Goal: Information Seeking & Learning: Learn about a topic

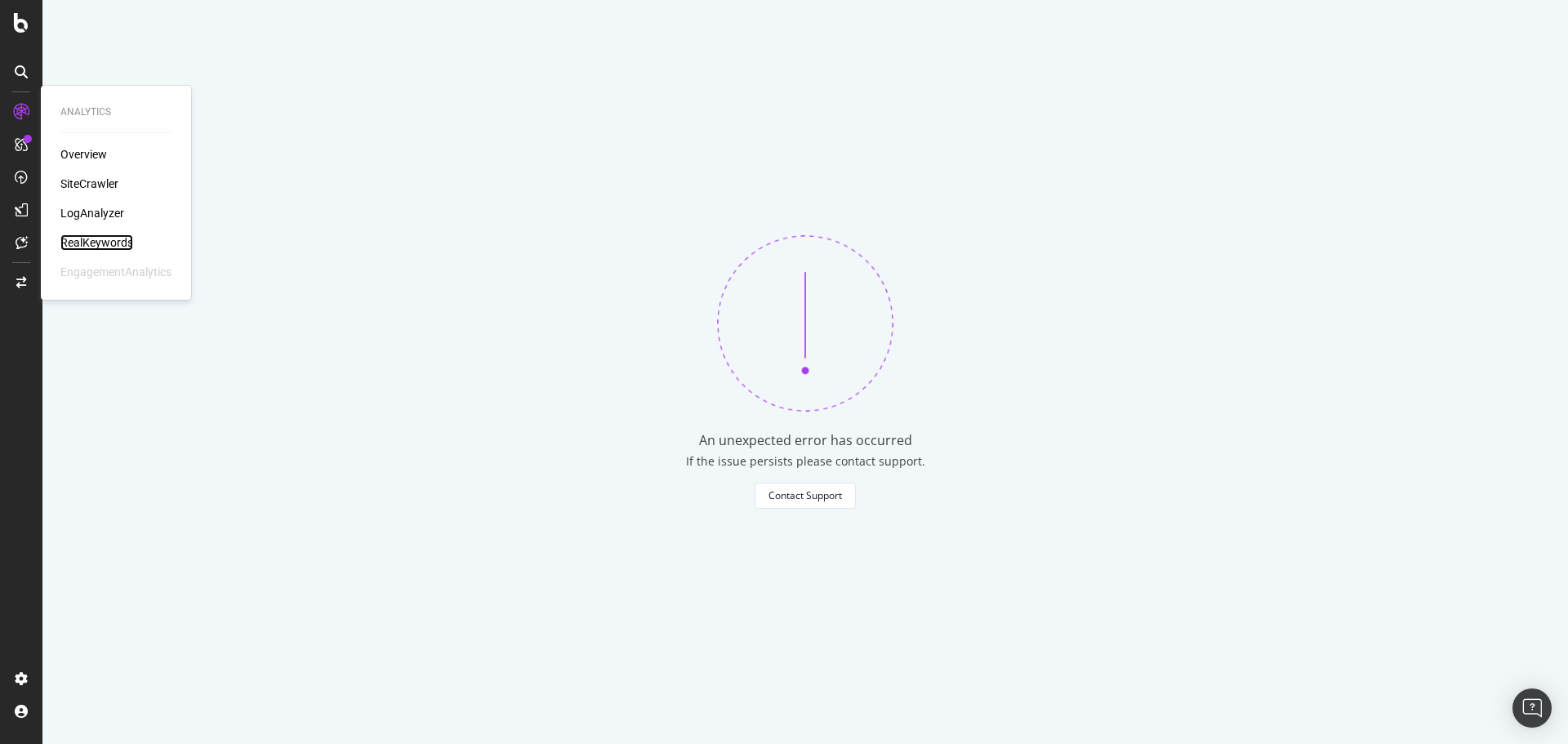
click at [114, 242] on div "RealKeywords" at bounding box center [96, 242] width 73 height 17
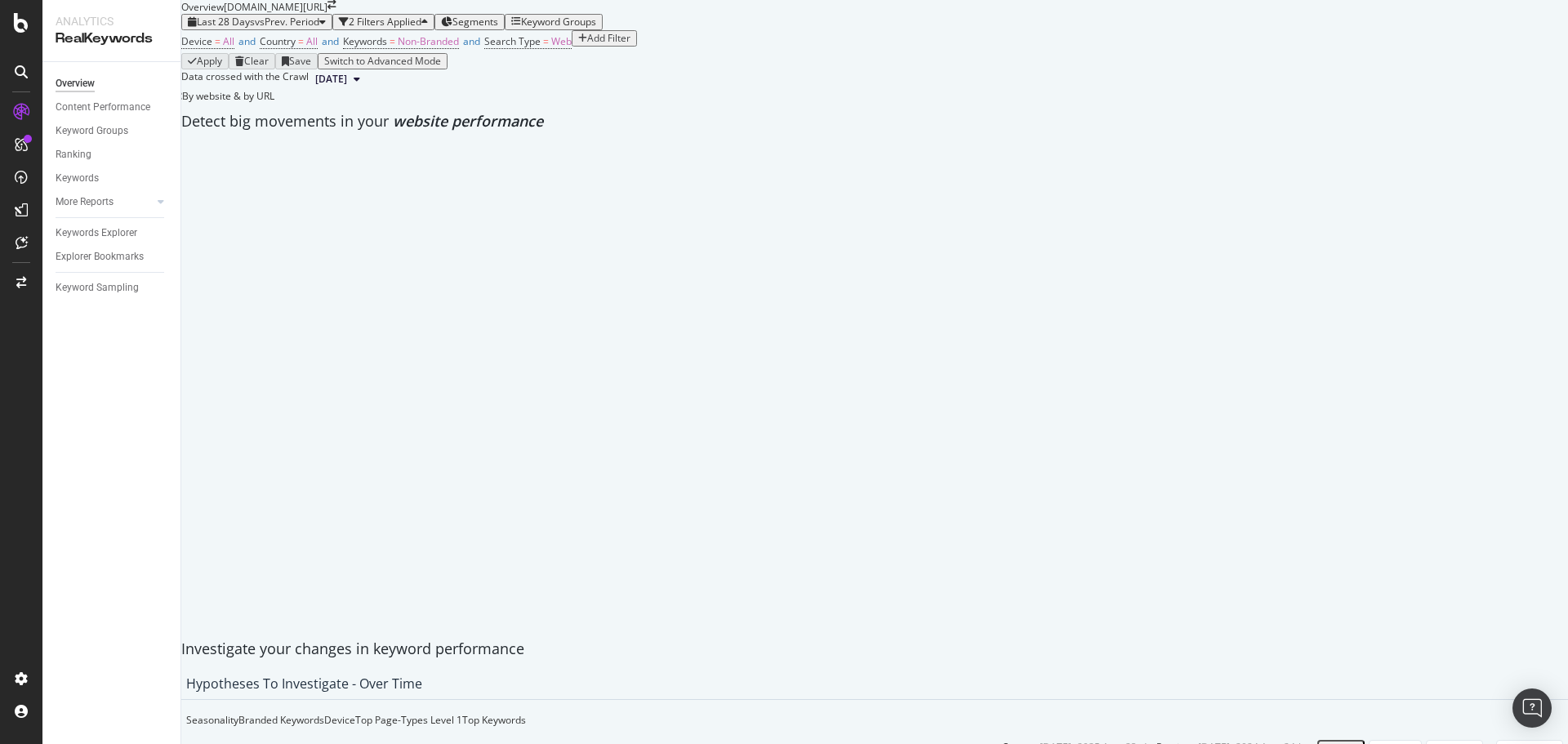
click at [327, 30] on div "Last 28 Days vs Prev. Period 2 Filters Applied Segments Keyword Groups" at bounding box center [874, 22] width 1386 height 17
click at [320, 28] on span "vs Prev. Period" at bounding box center [287, 21] width 64 height 14
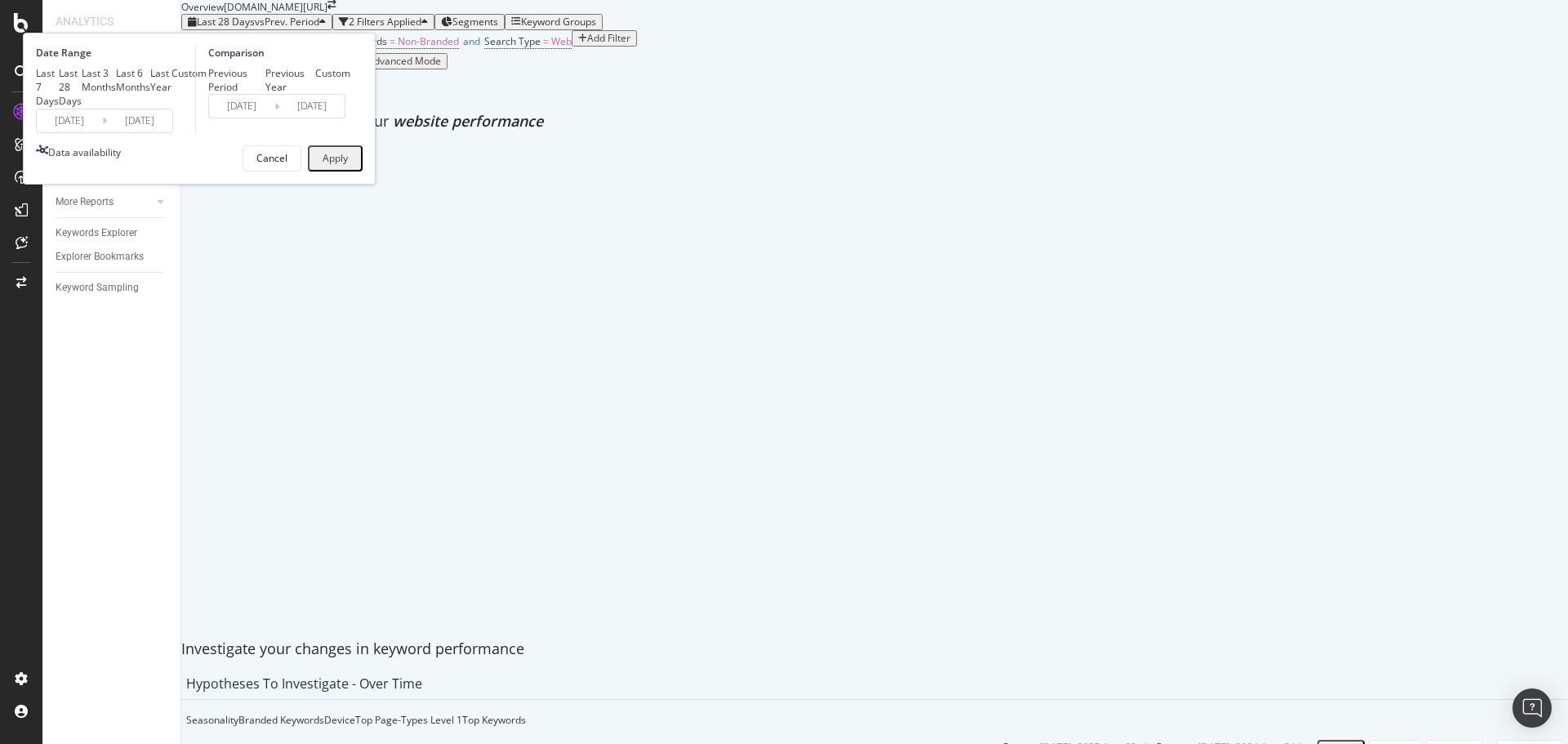
click at [102, 132] on input "[DATE]" at bounding box center [69, 120] width 65 height 23
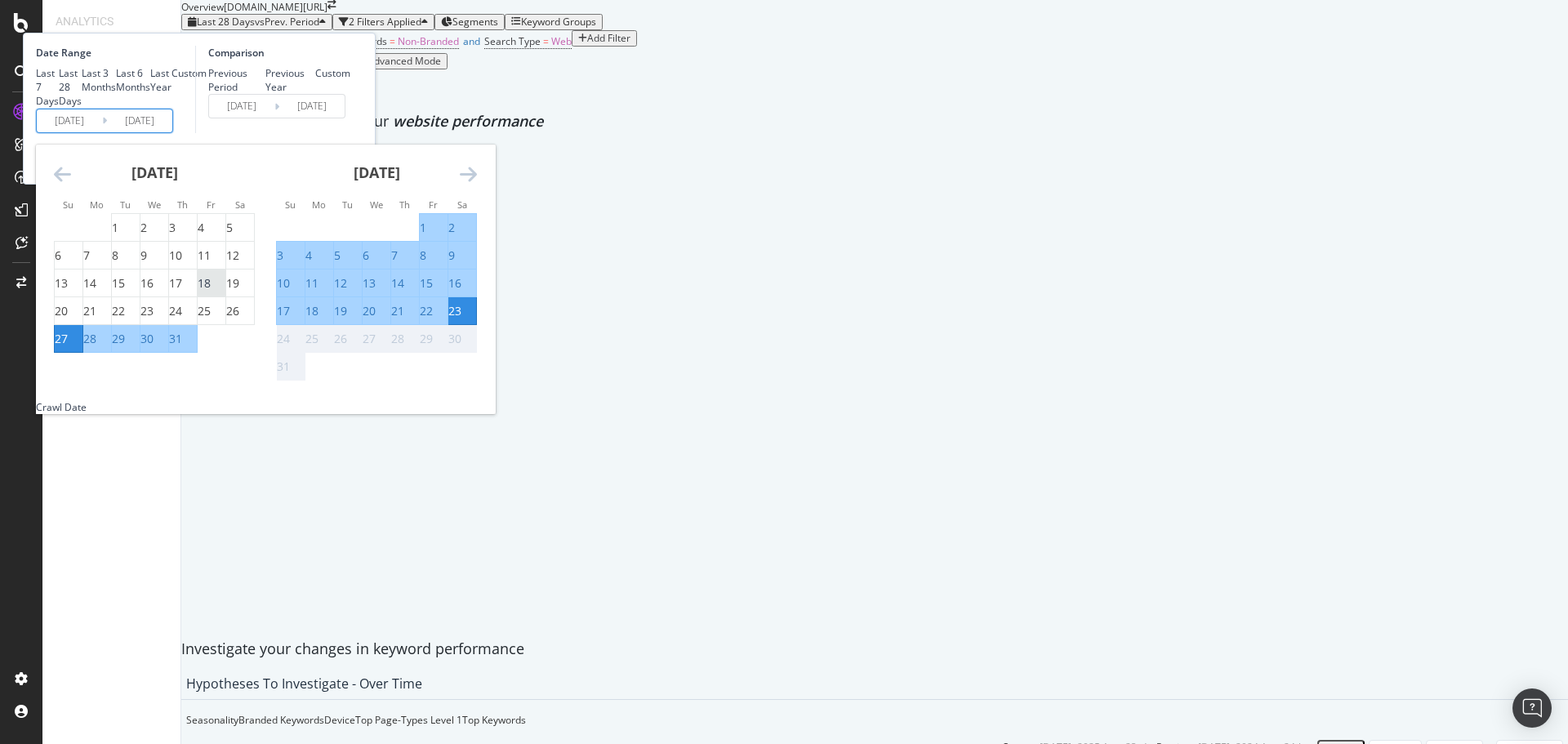
click at [210, 291] on div "18" at bounding box center [204, 284] width 13 height 17
type input "[DATE]"
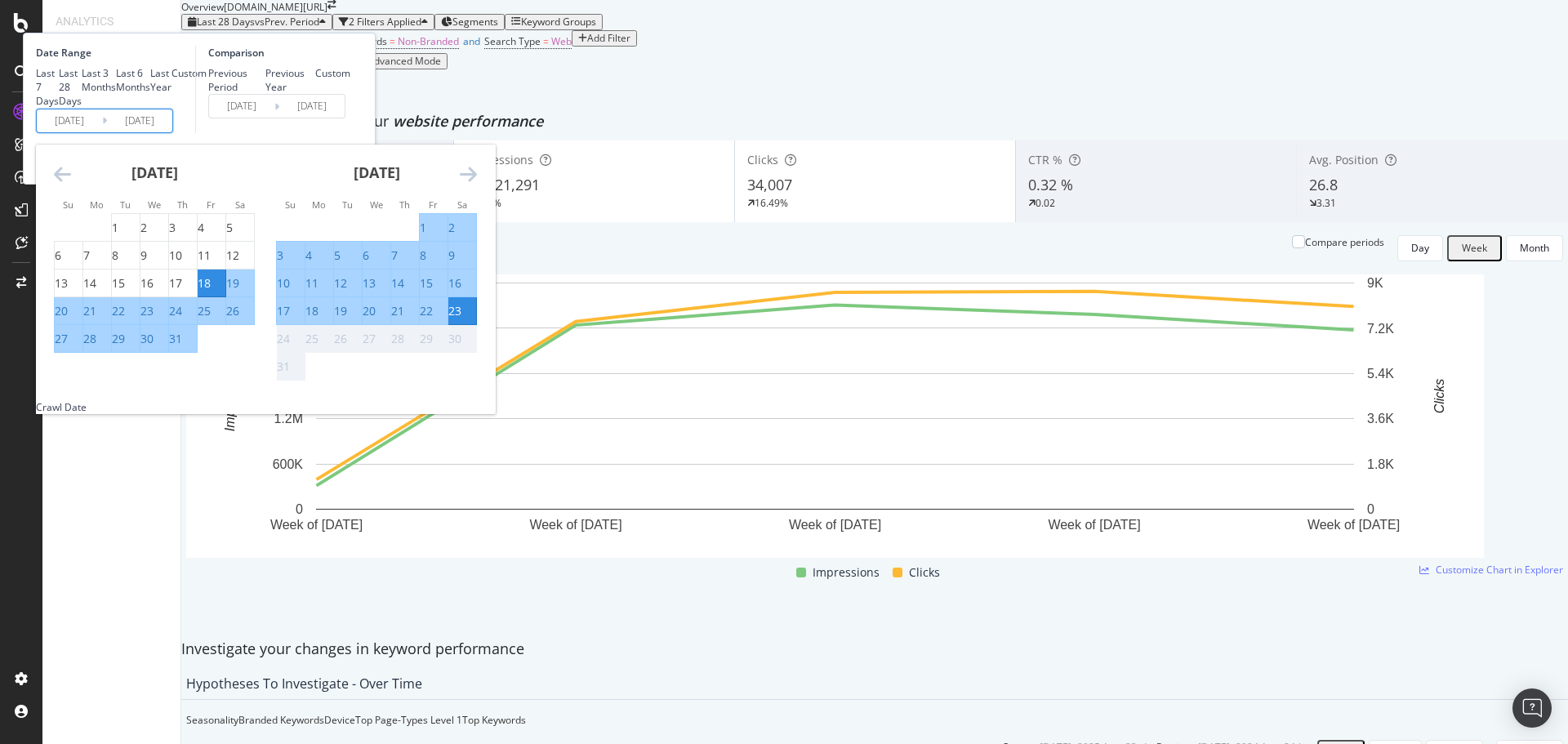
click at [319, 320] on div "18" at bounding box center [311, 311] width 13 height 17
type input "[DATE]"
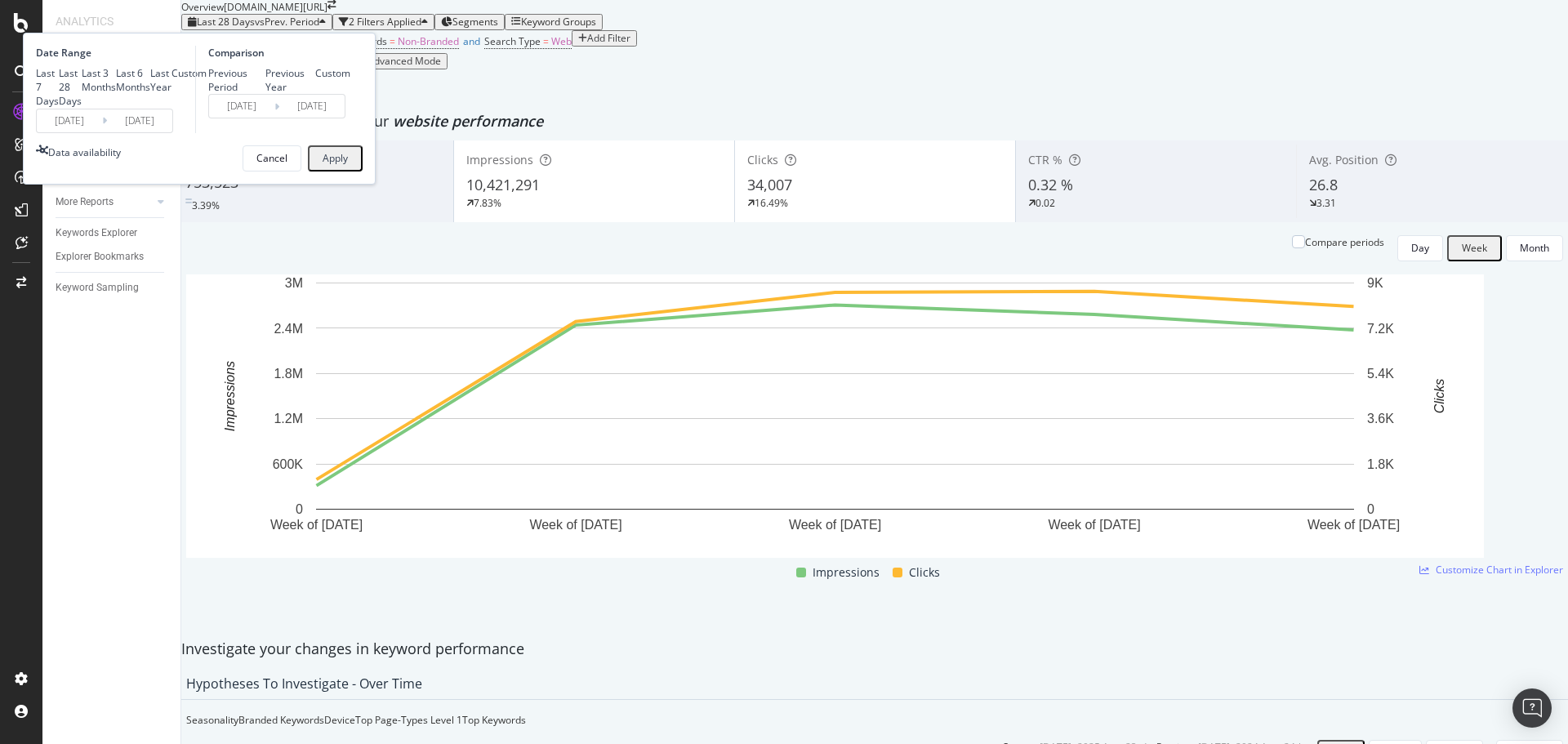
click at [173, 132] on input "[DATE]" at bounding box center [139, 120] width 65 height 23
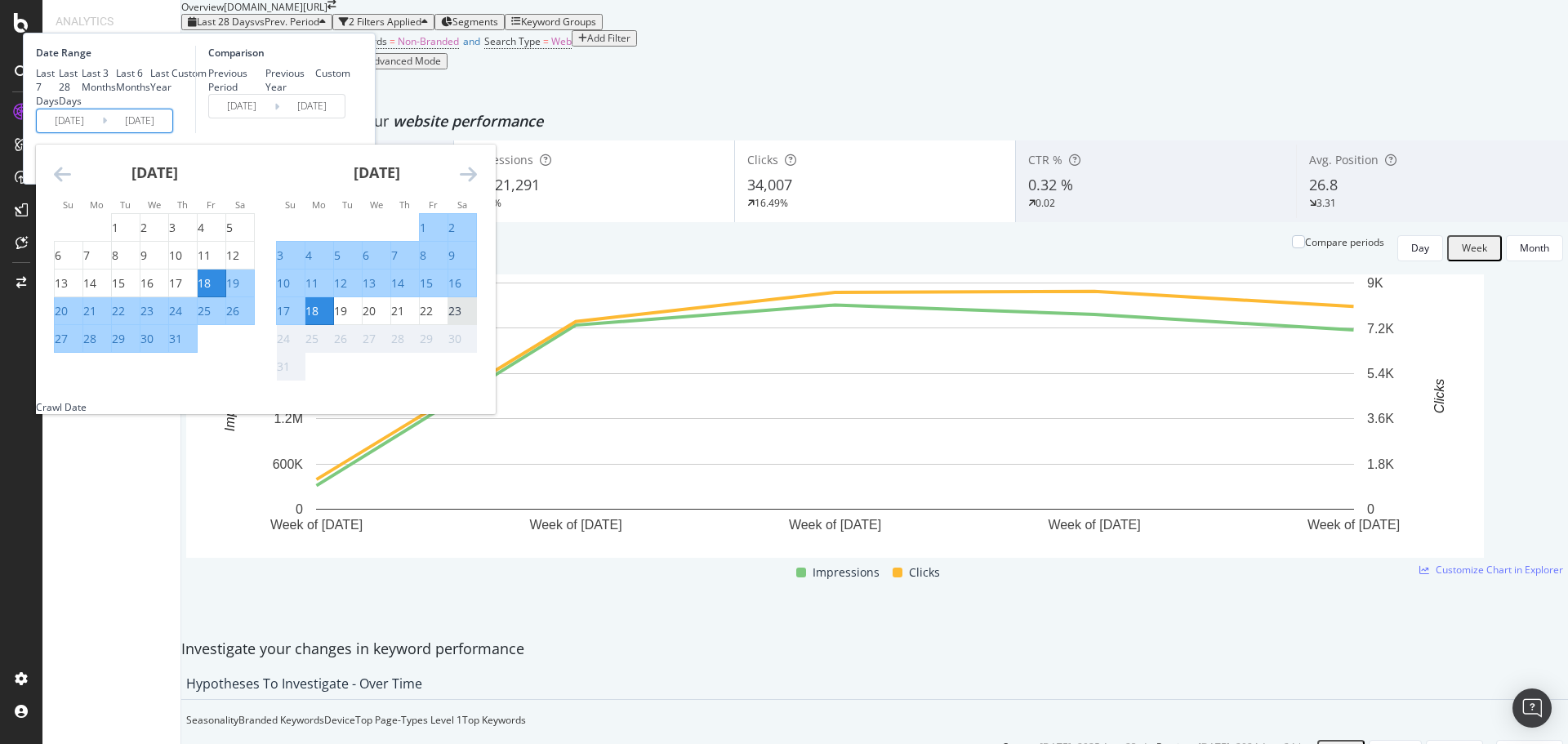
click at [461, 320] on div "23" at bounding box center [455, 311] width 13 height 17
type input "[DATE]"
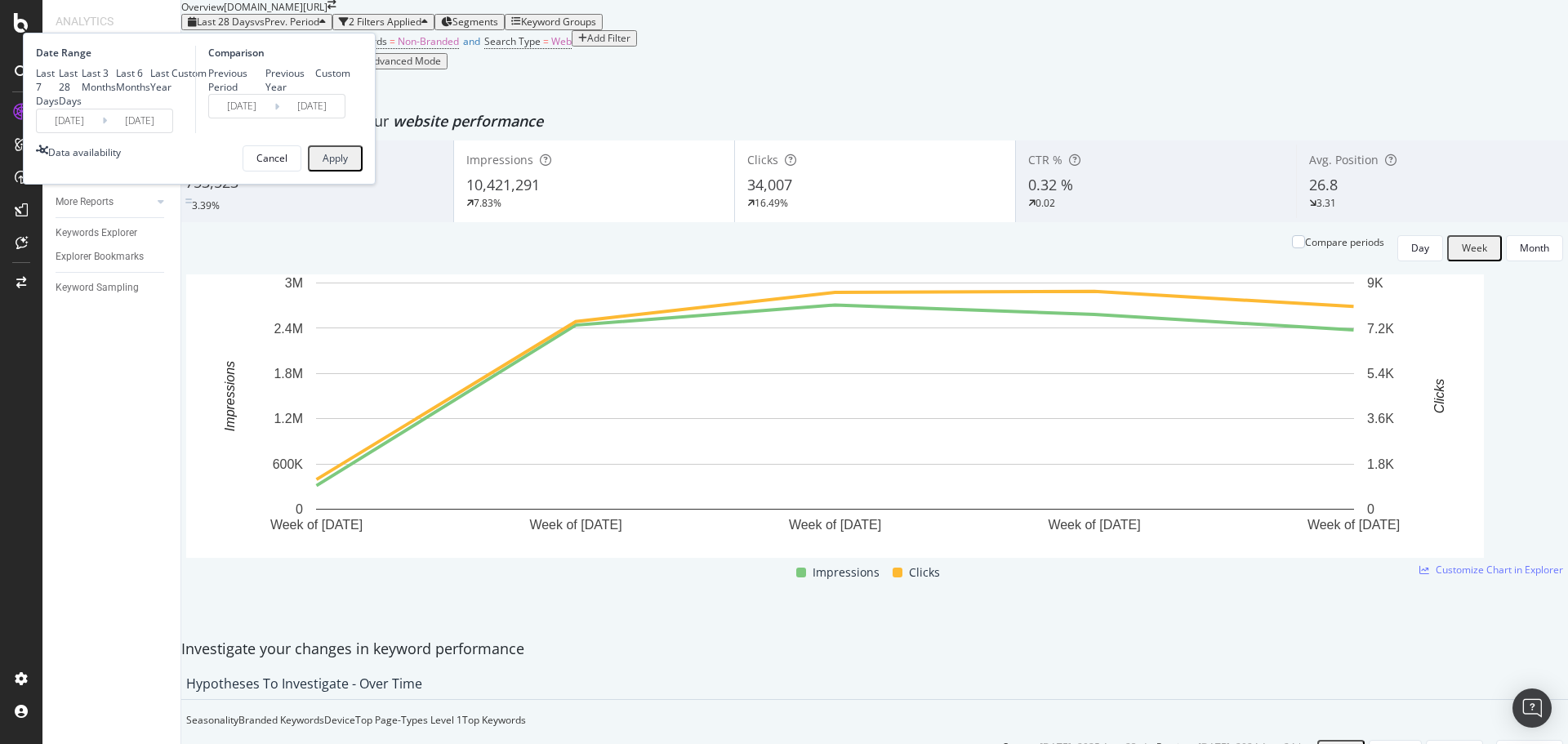
click at [102, 132] on input "[DATE]" at bounding box center [69, 120] width 65 height 23
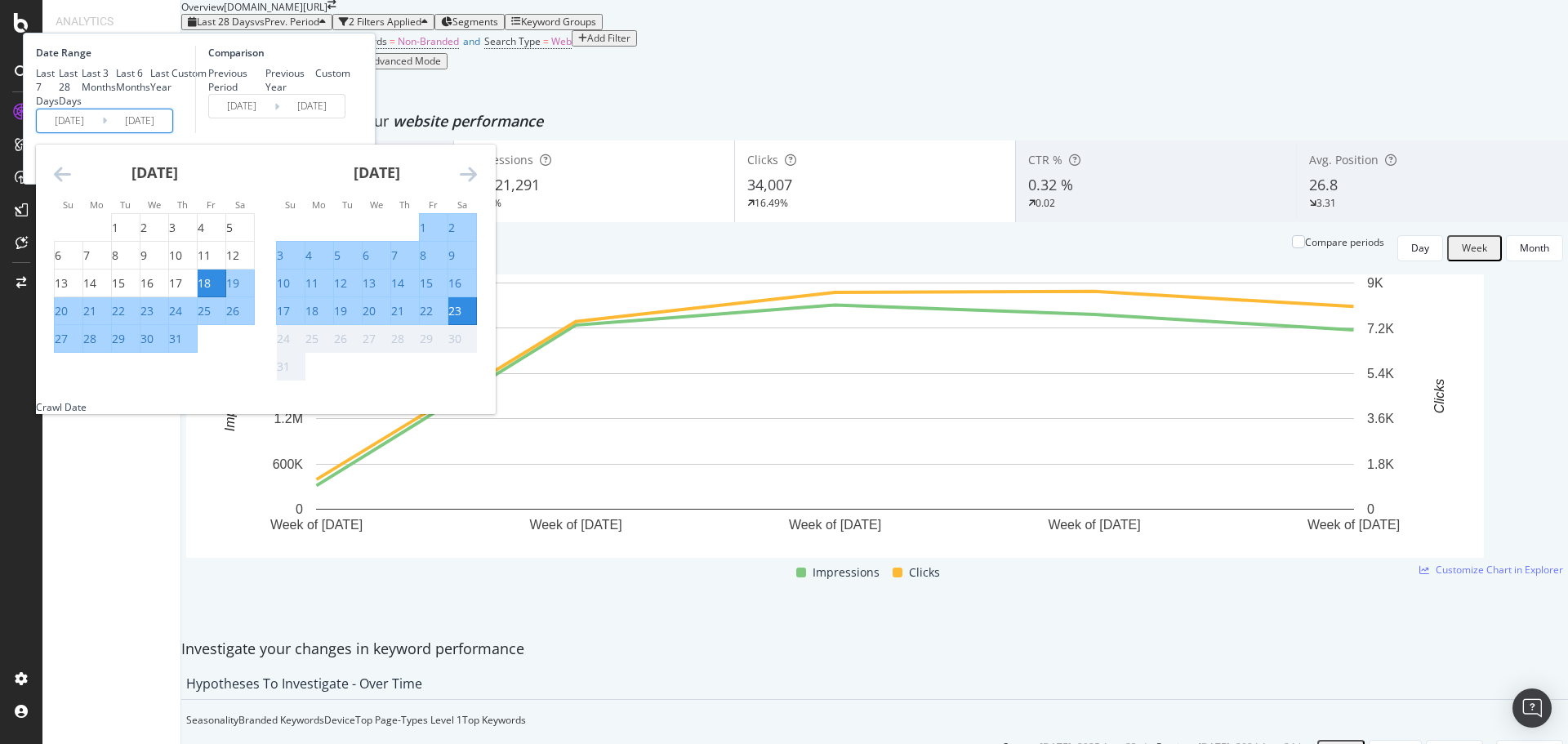
click at [319, 320] on div "18" at bounding box center [311, 311] width 13 height 17
type input "[DATE]"
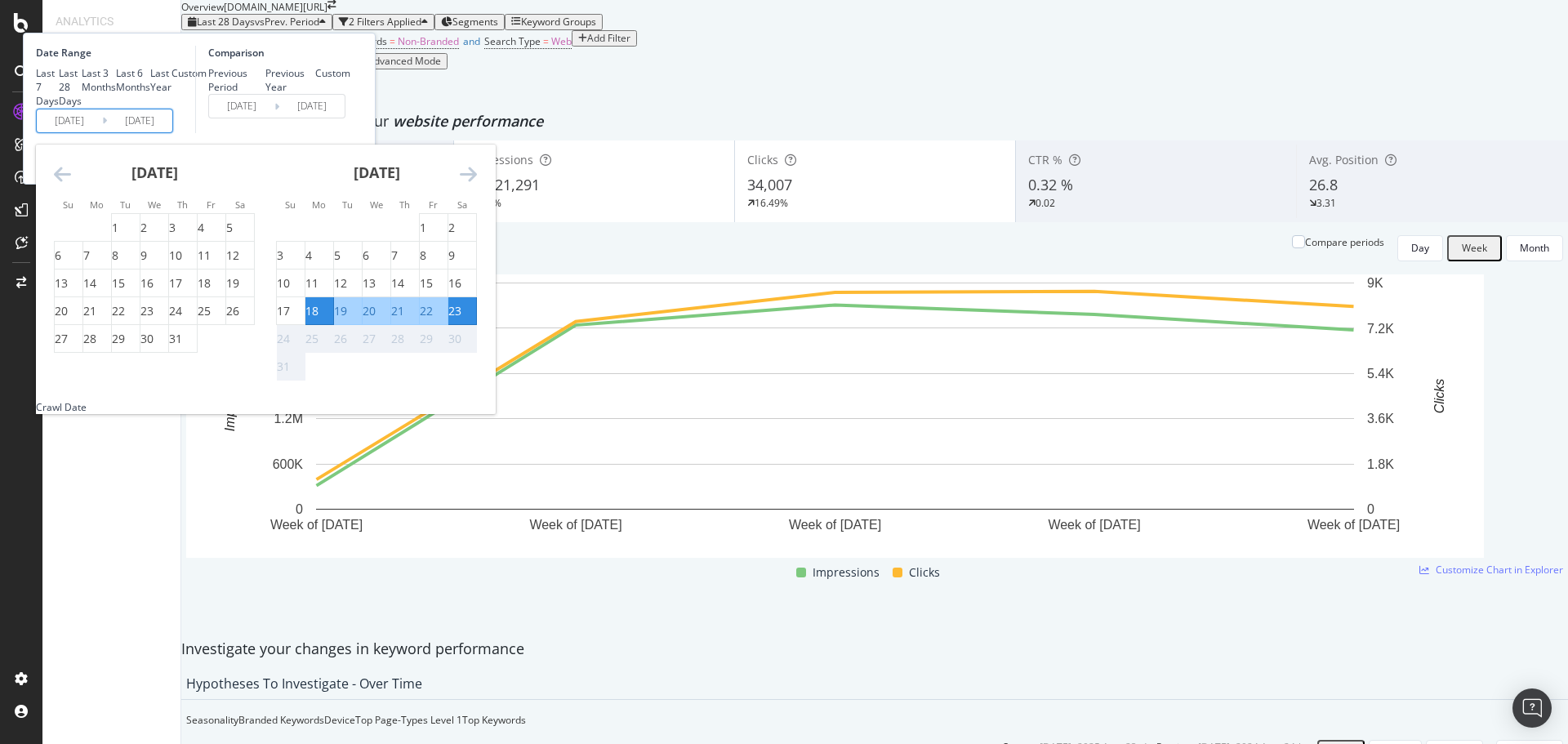
click at [461, 320] on div "23" at bounding box center [455, 311] width 13 height 17
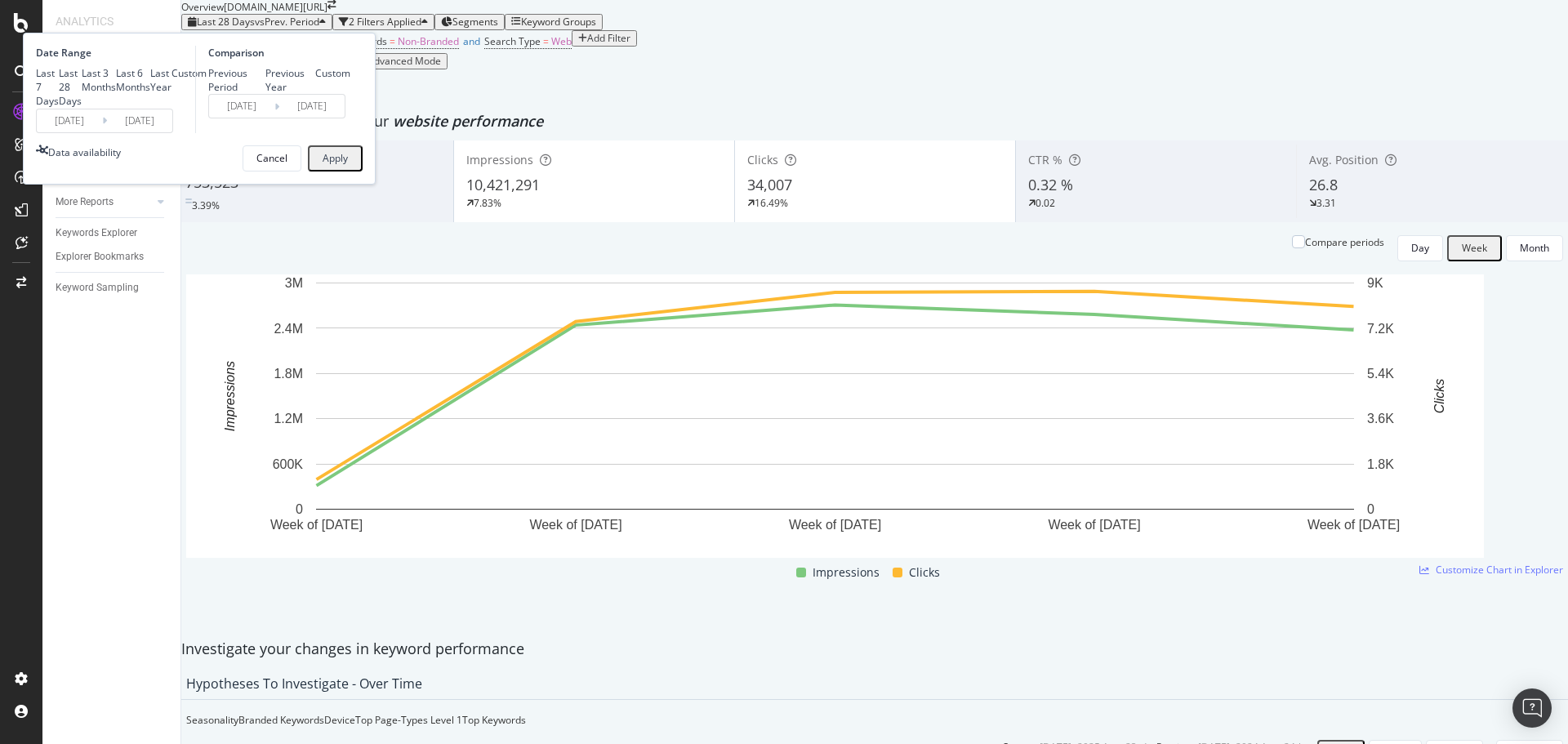
click at [348, 164] on div "Apply" at bounding box center [335, 158] width 26 height 11
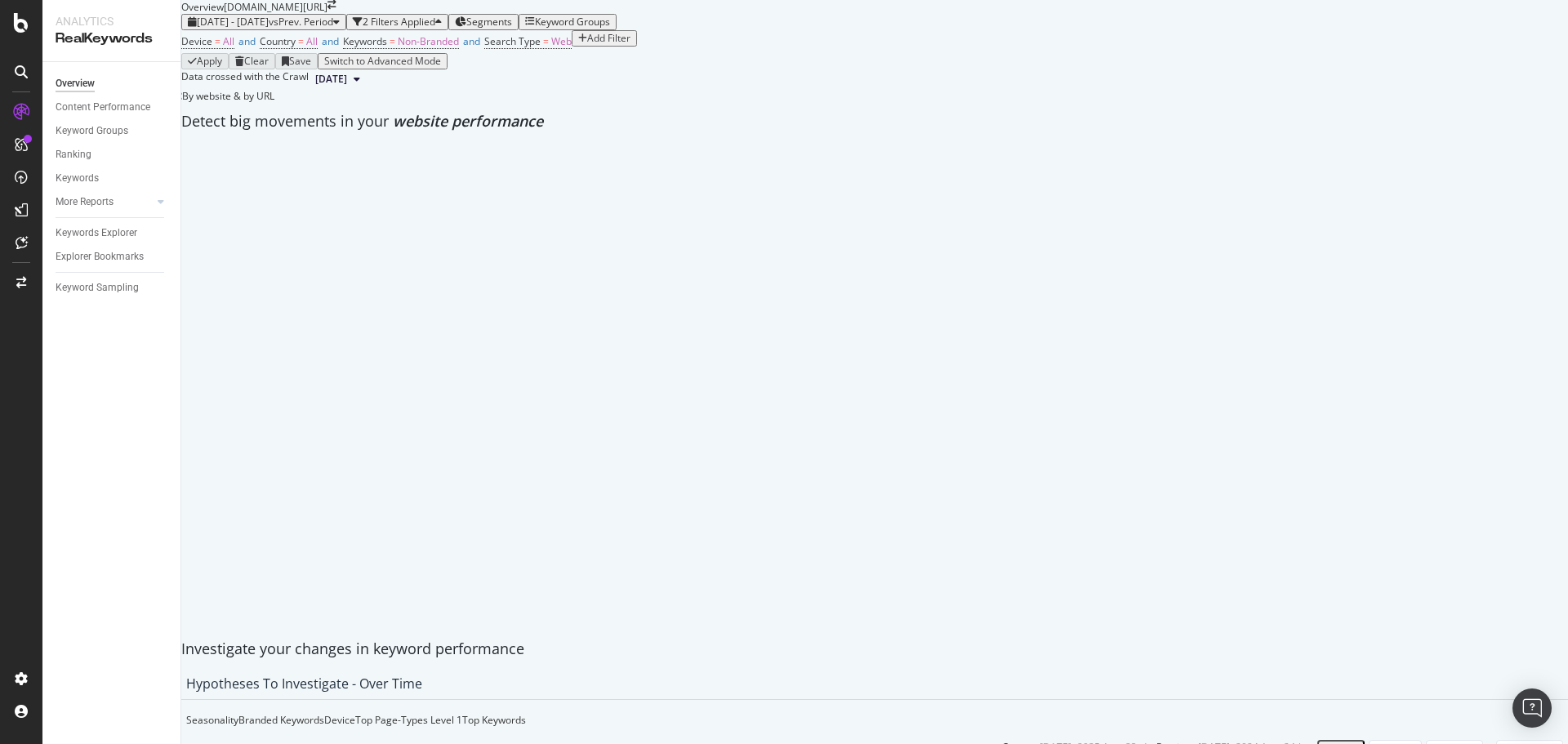
click at [512, 28] on span "Segments" at bounding box center [490, 21] width 46 height 14
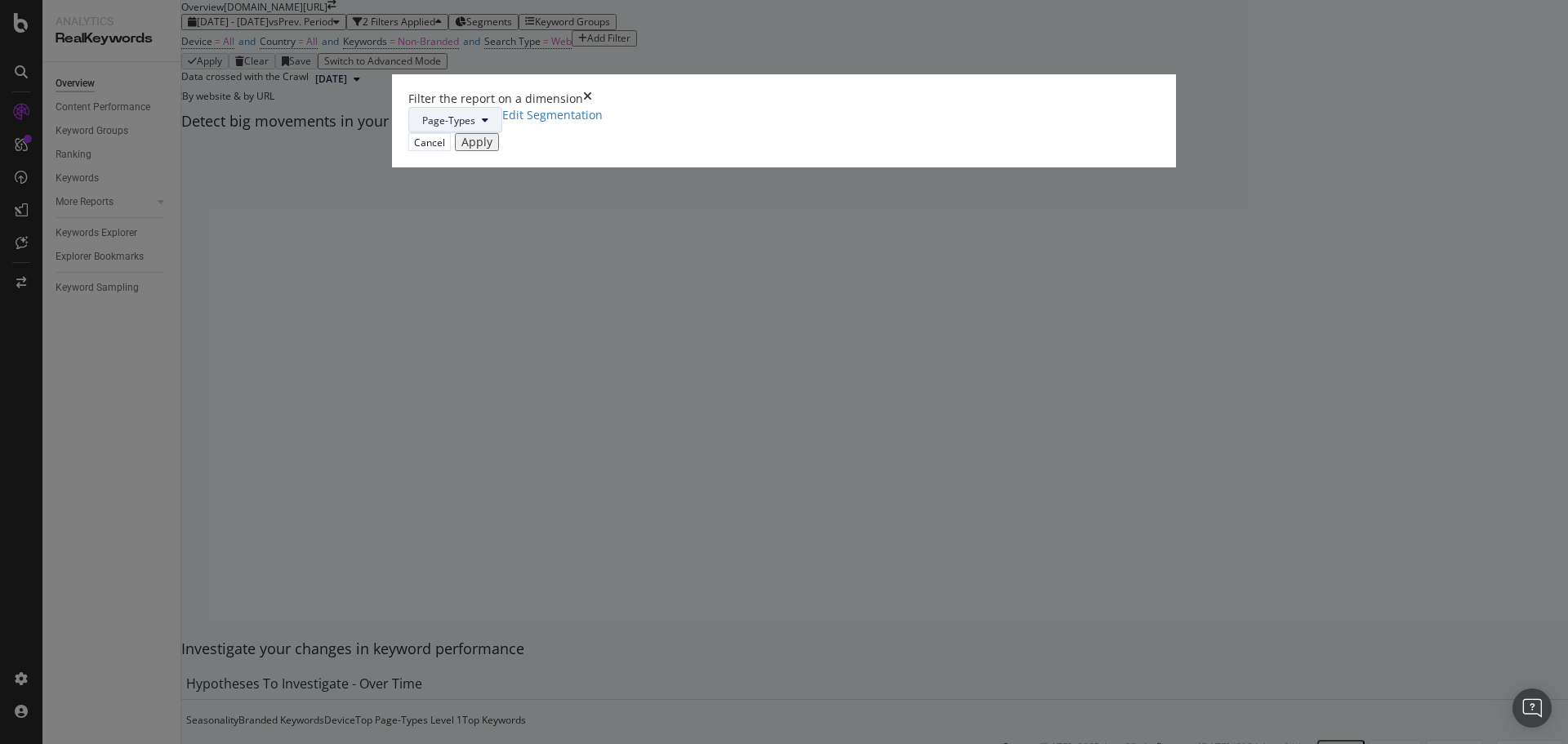
click at [475, 128] on span "Page-Types" at bounding box center [449, 120] width 53 height 14
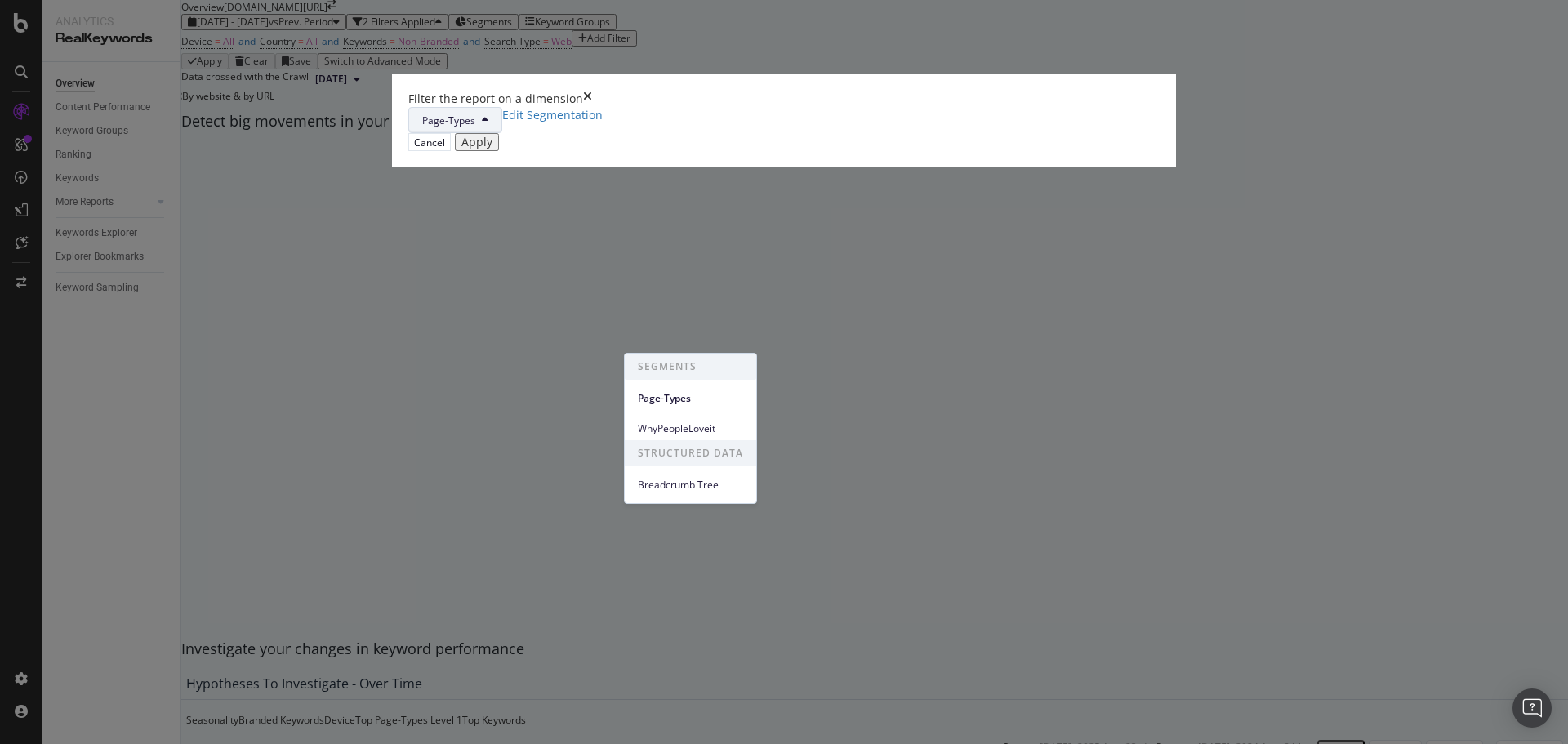
click at [850, 133] on div "Page-Types Edit Segmentation" at bounding box center [784, 119] width 751 height 26
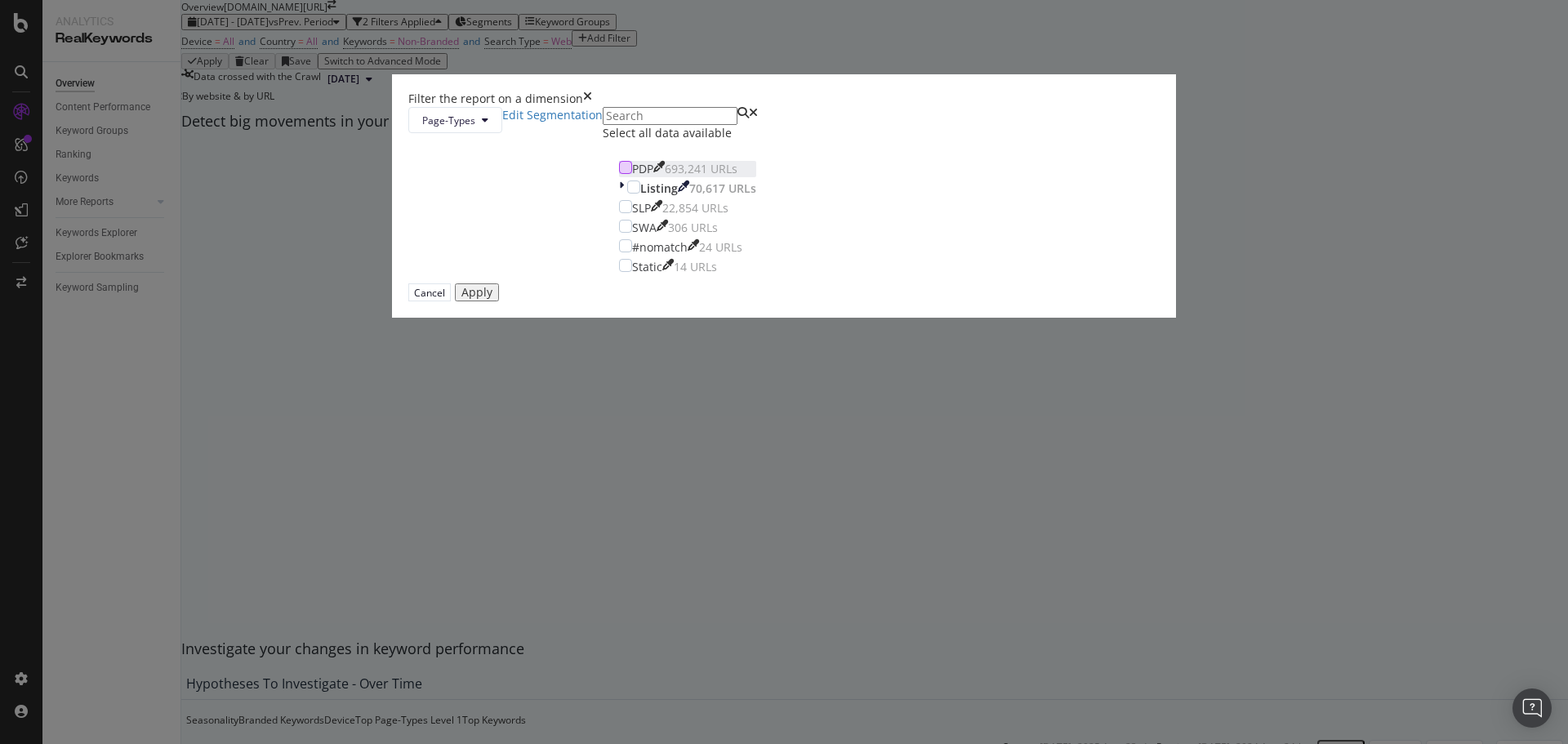
click at [632, 174] on div "modal" at bounding box center [626, 167] width 13 height 13
click at [492, 299] on div "Apply" at bounding box center [477, 292] width 31 height 13
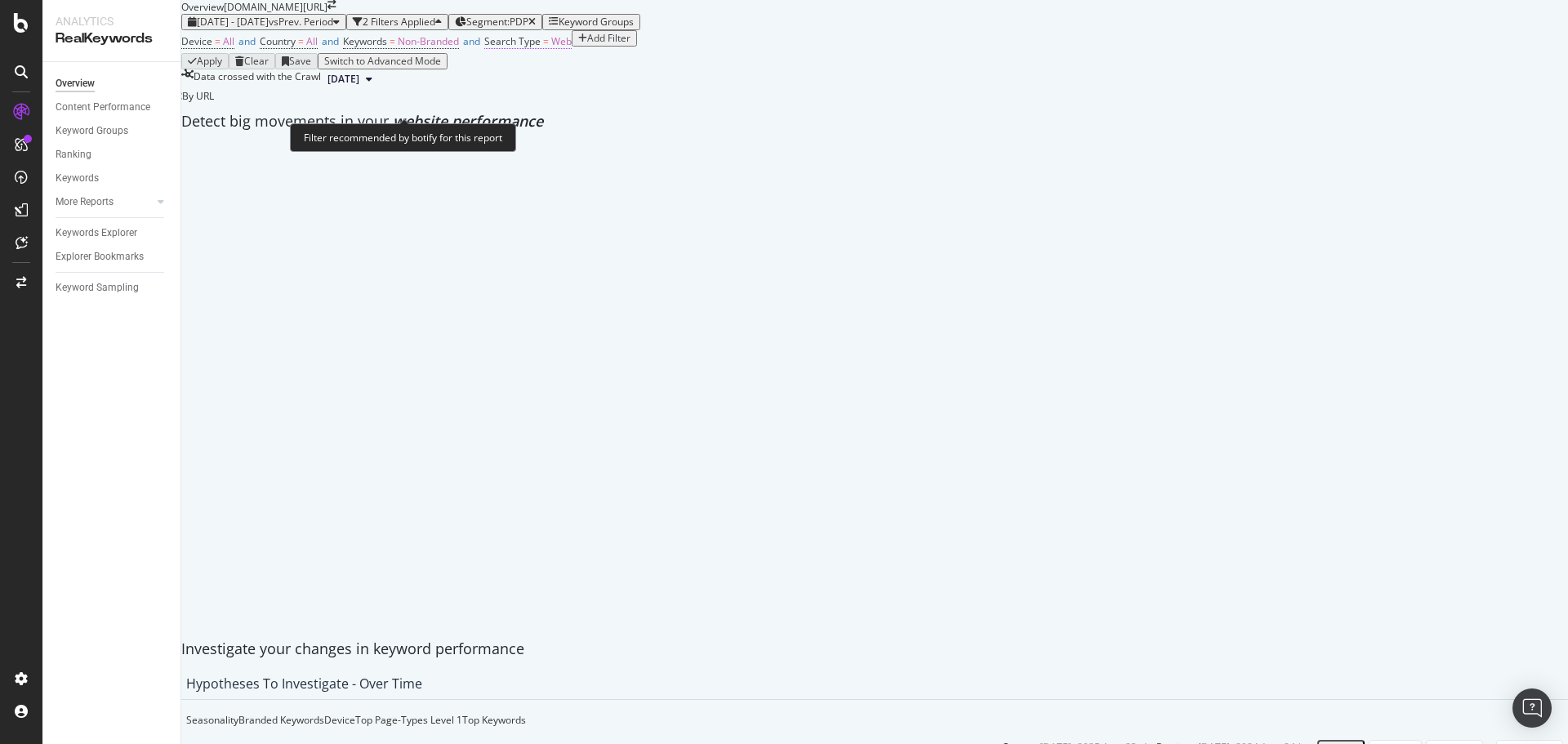
click at [571, 48] on span "Web" at bounding box center [561, 40] width 20 height 14
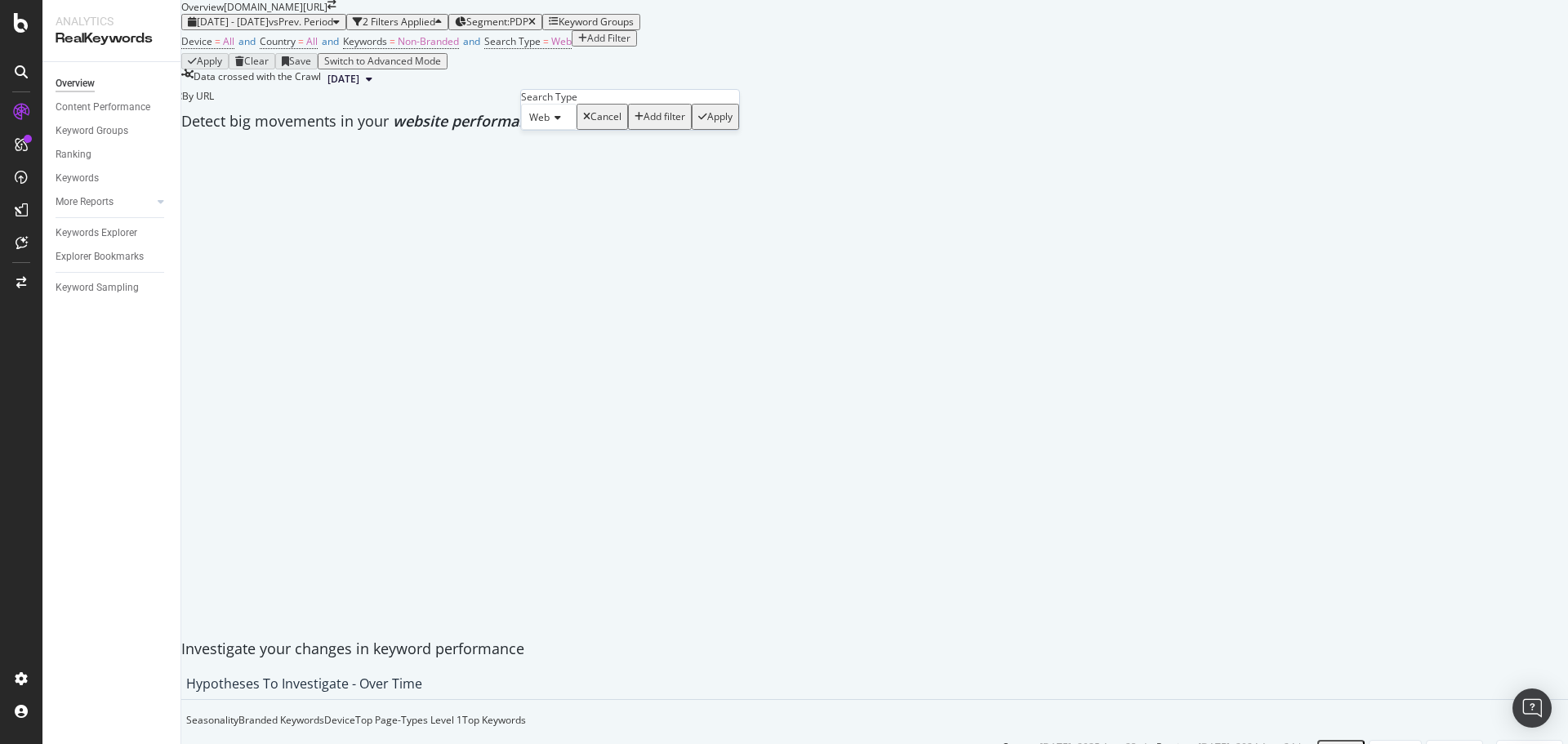
drag, startPoint x: 857, startPoint y: 114, endPoint x: 644, endPoint y: 121, distance: 213.1
click at [857, 53] on div "Device = All and Country = All and Keywords = Non-Branded and Search Type = Web…" at bounding box center [874, 41] width 1386 height 23
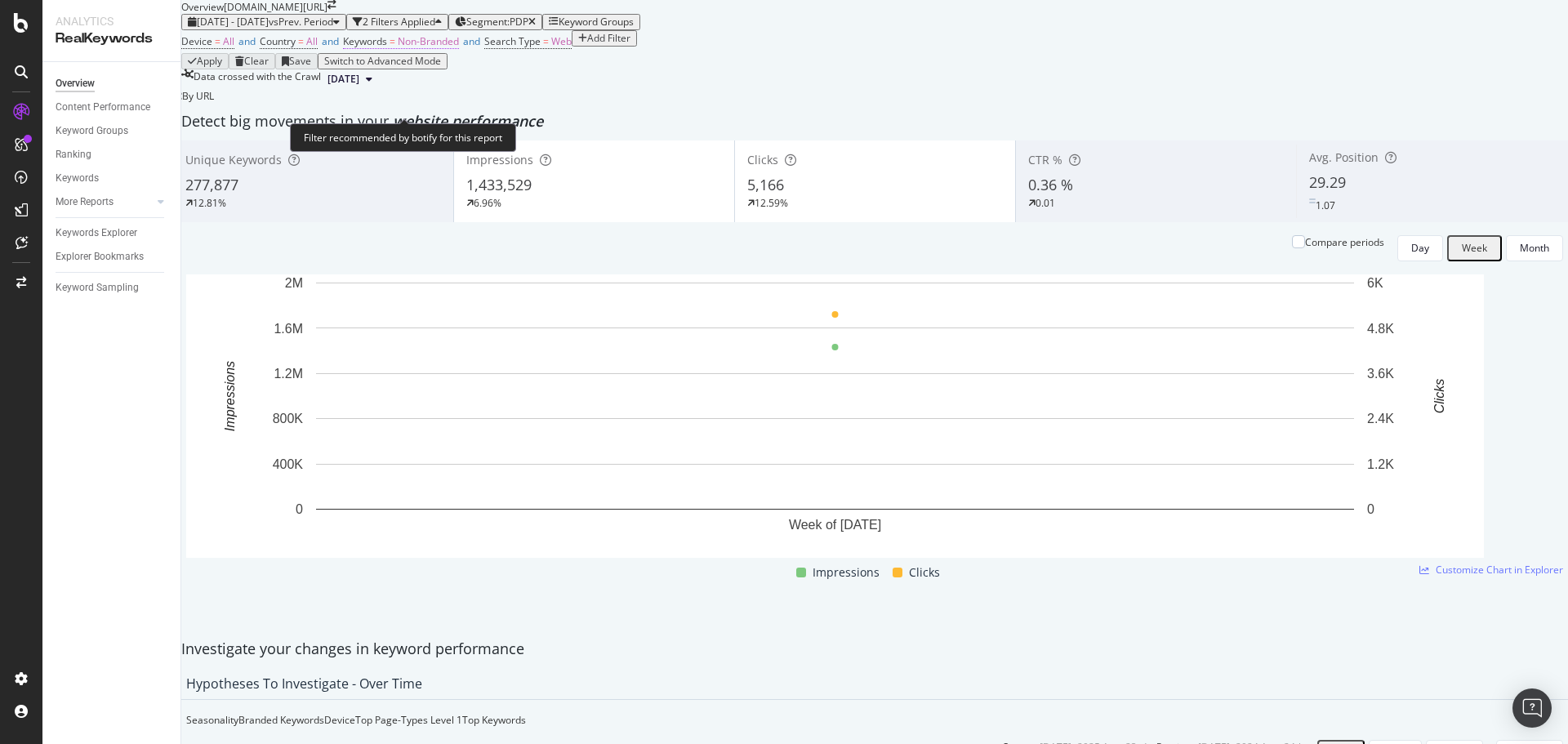
click at [429, 48] on span "Non-Branded" at bounding box center [428, 40] width 62 height 14
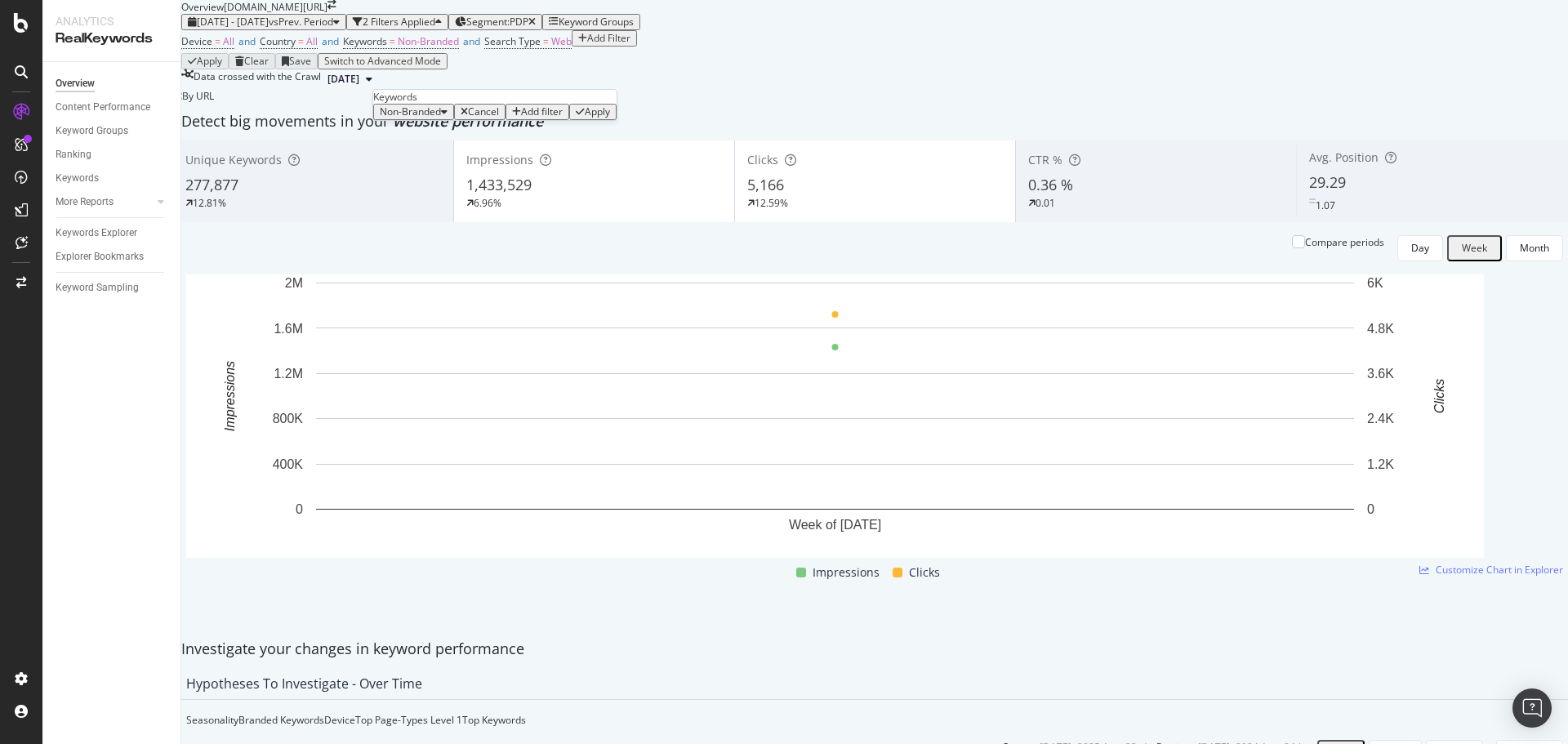
click at [437, 118] on div "Non-Branded" at bounding box center [413, 112] width 68 height 11
click at [457, 260] on span "Non-Branded & Anonymized queries" at bounding box center [483, 267] width 166 height 15
click at [573, 120] on div "Non-Branded & Anonymized queries Cancel Add filter Apply" at bounding box center [547, 112] width 349 height 17
click at [681, 117] on div "button" at bounding box center [685, 111] width 9 height 10
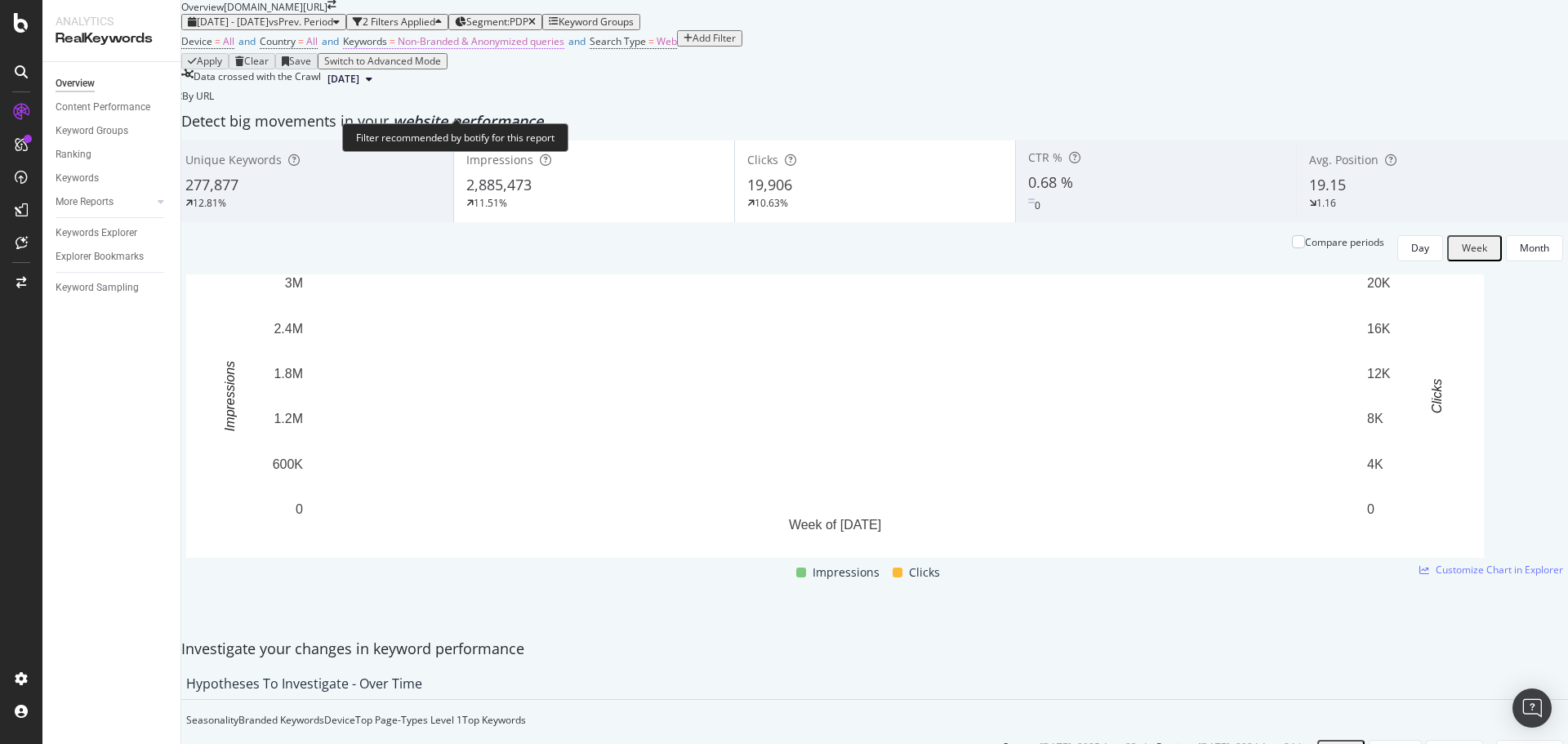
click at [497, 48] on span "Non-Branded & Anonymized queries" at bounding box center [480, 40] width 166 height 14
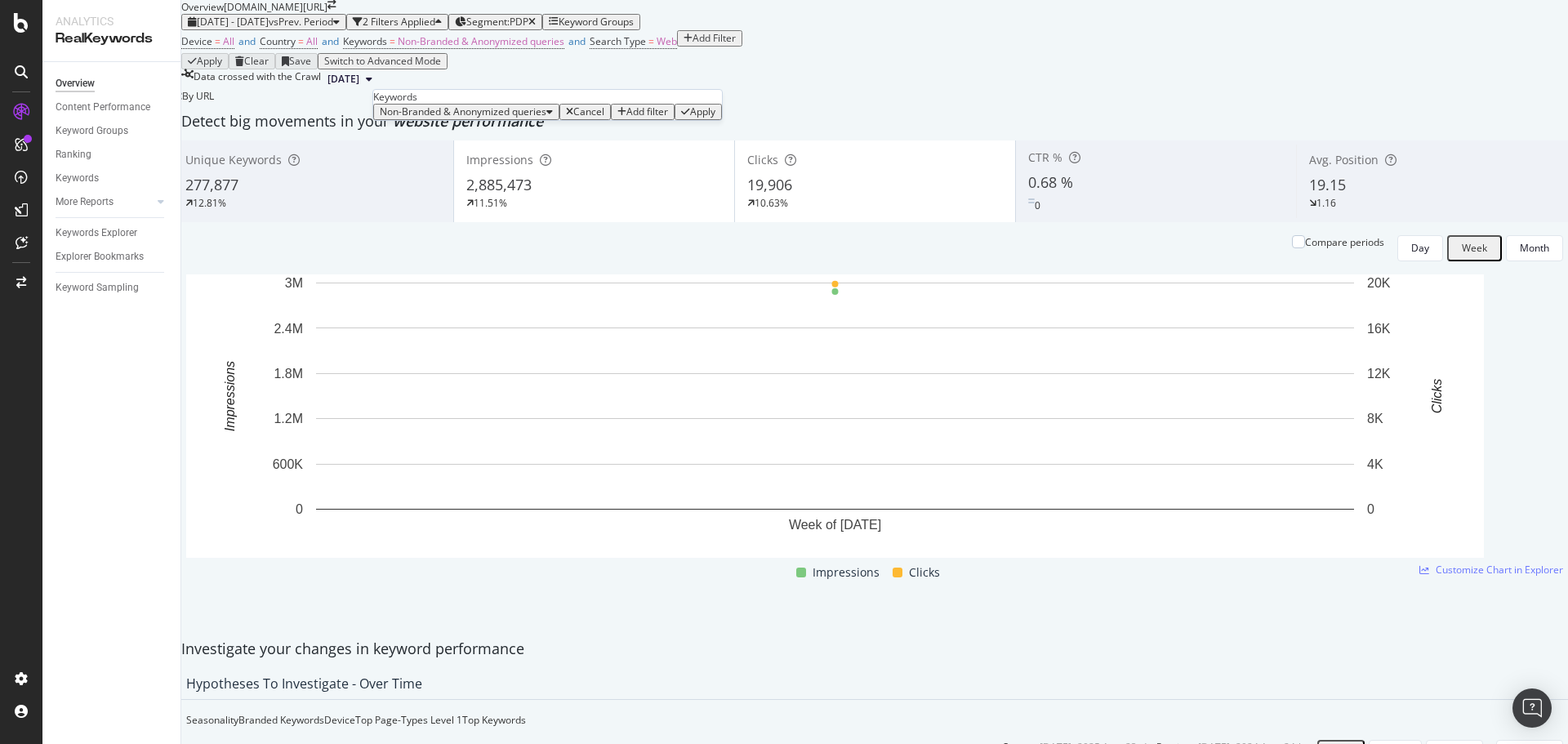
click at [513, 118] on span "Non-Branded & Anonymized queries" at bounding box center [462, 111] width 166 height 14
drag, startPoint x: 443, startPoint y: 268, endPoint x: 457, endPoint y: 258, distance: 17.2
click at [443, 290] on span "All" at bounding box center [486, 298] width 171 height 15
click at [560, 118] on div "Apply" at bounding box center [547, 112] width 26 height 11
click at [1403, 261] on button "Day" at bounding box center [1420, 248] width 46 height 26
